Goal: Navigation & Orientation: Find specific page/section

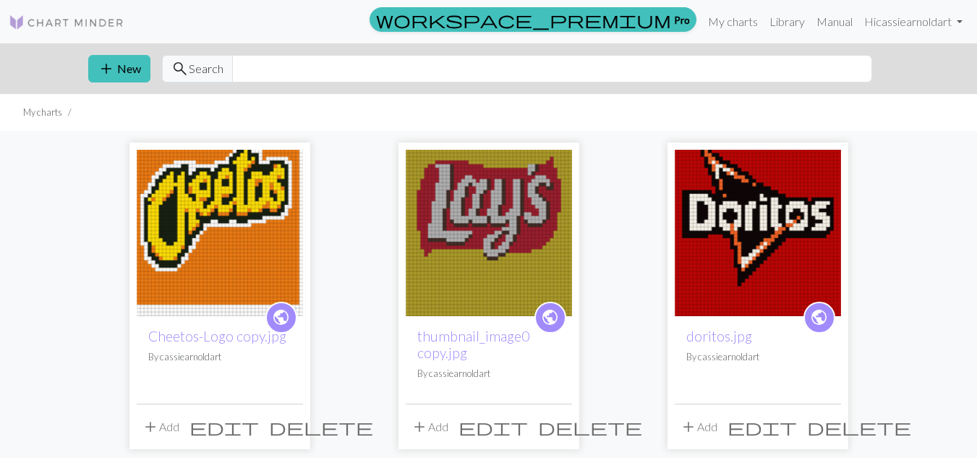
click at [526, 268] on img at bounding box center [489, 233] width 166 height 166
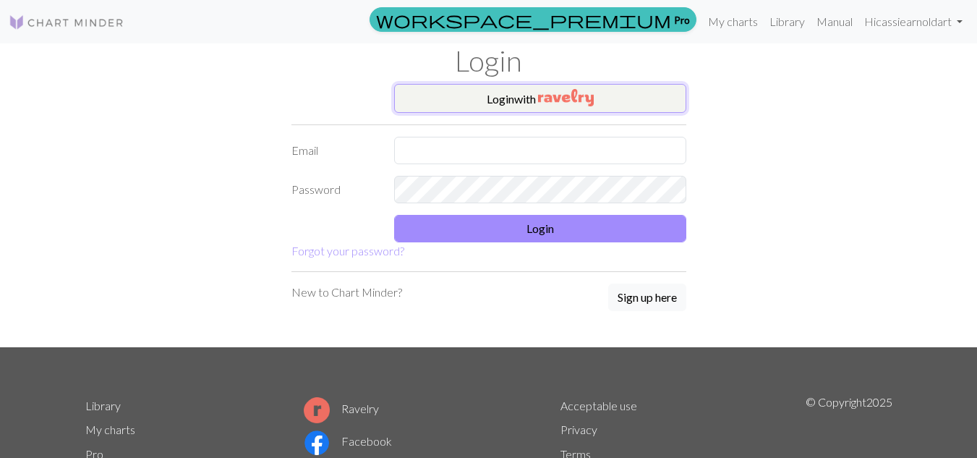
click at [591, 103] on img "button" at bounding box center [566, 97] width 56 height 17
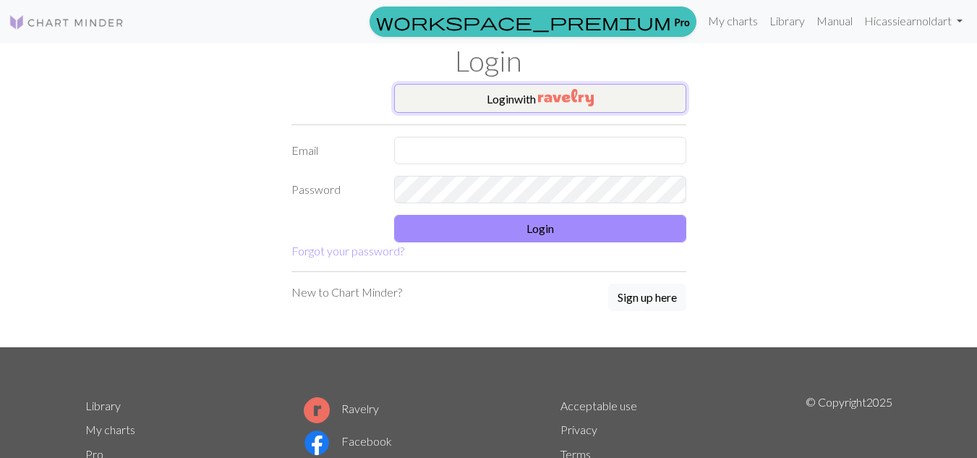
click at [561, 93] on img "button" at bounding box center [566, 97] width 56 height 17
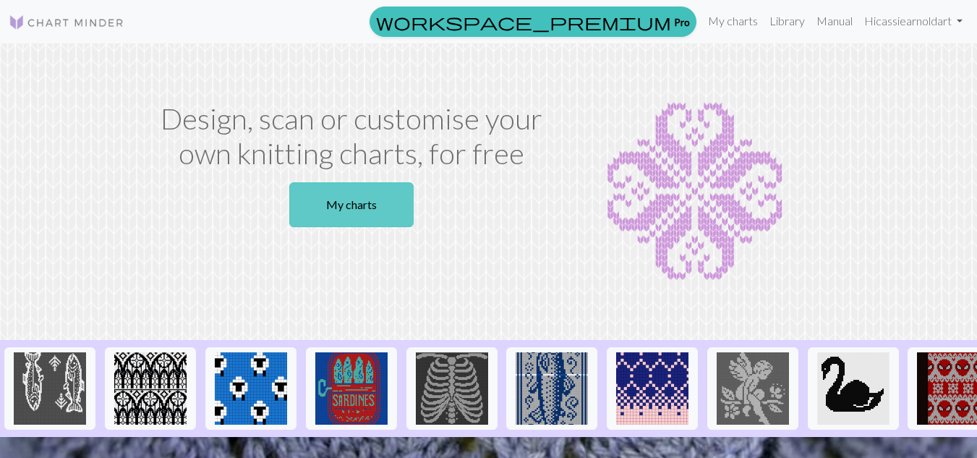
click at [361, 201] on link "My charts" at bounding box center [351, 204] width 124 height 45
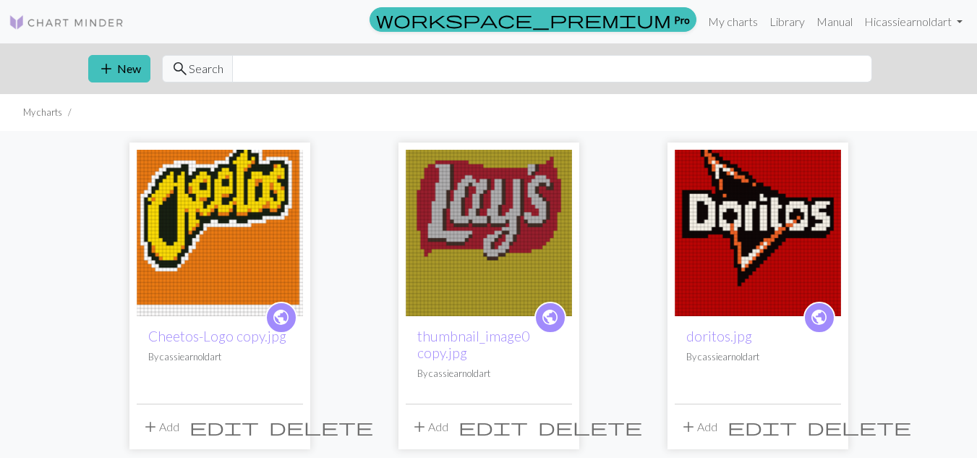
click at [440, 213] on img at bounding box center [489, 233] width 166 height 166
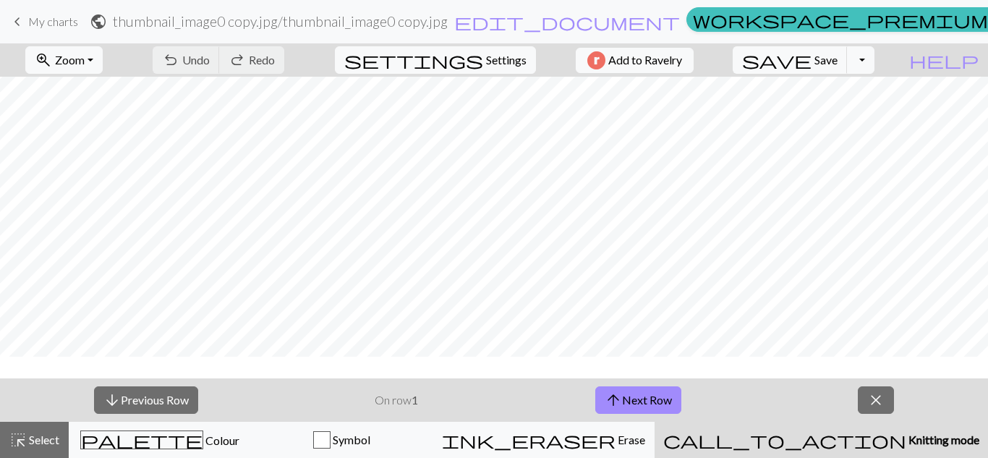
scroll to position [536, 0]
